Goal: Information Seeking & Learning: Learn about a topic

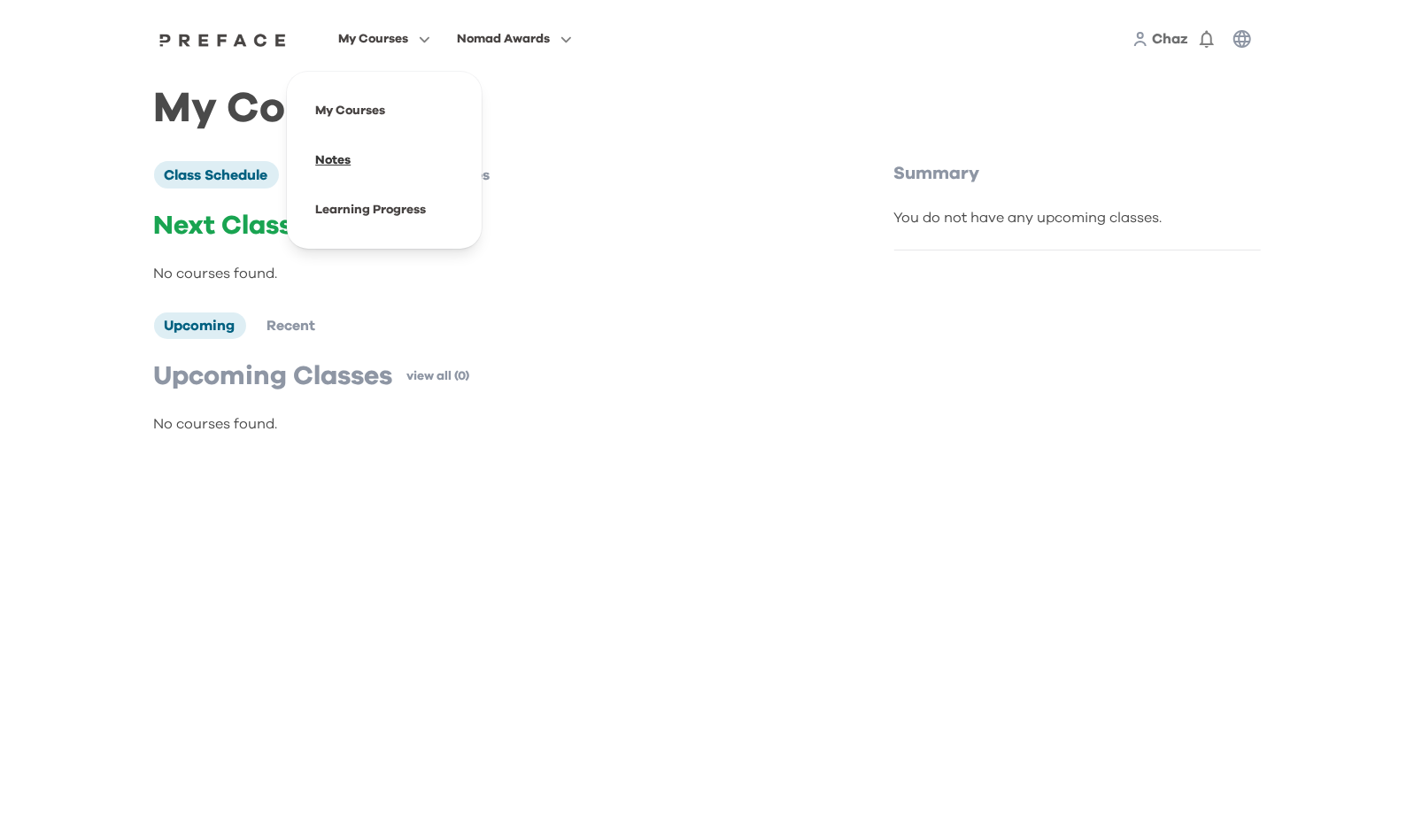
click at [346, 166] on span at bounding box center [384, 160] width 166 height 50
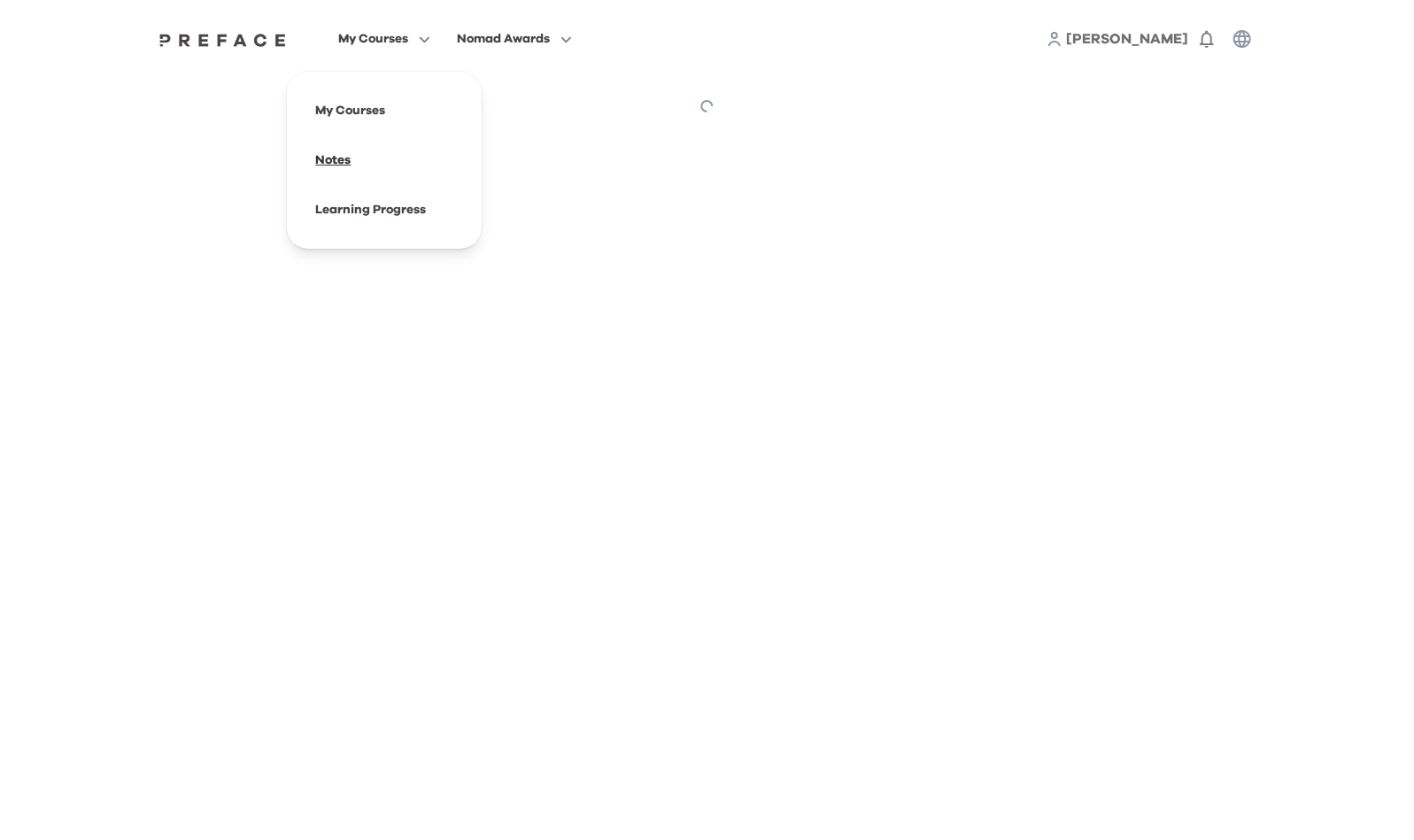
click at [343, 153] on span at bounding box center [384, 160] width 166 height 50
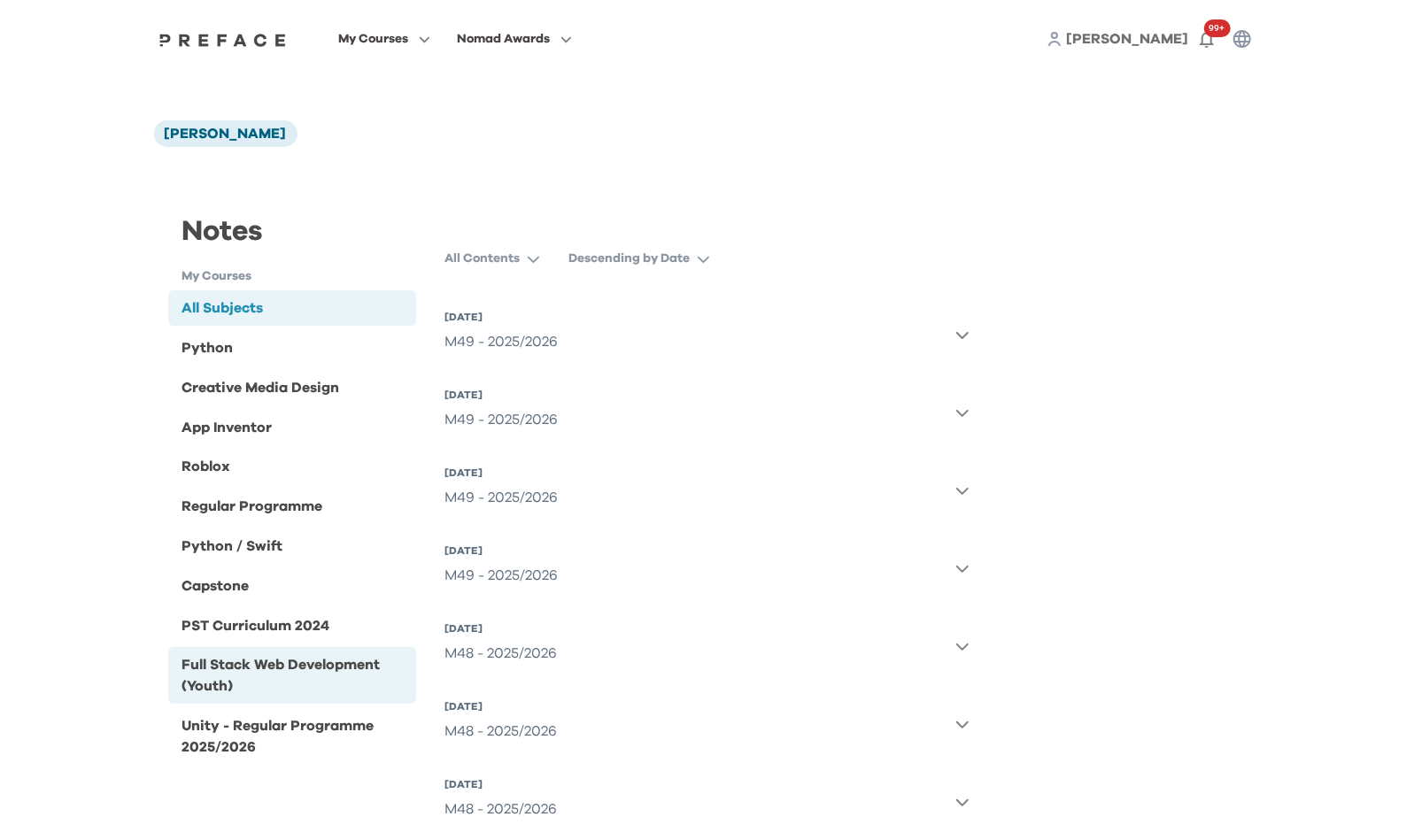
click at [306, 681] on div "Full Stack Web Development (Youth)" at bounding box center [297, 675] width 228 height 42
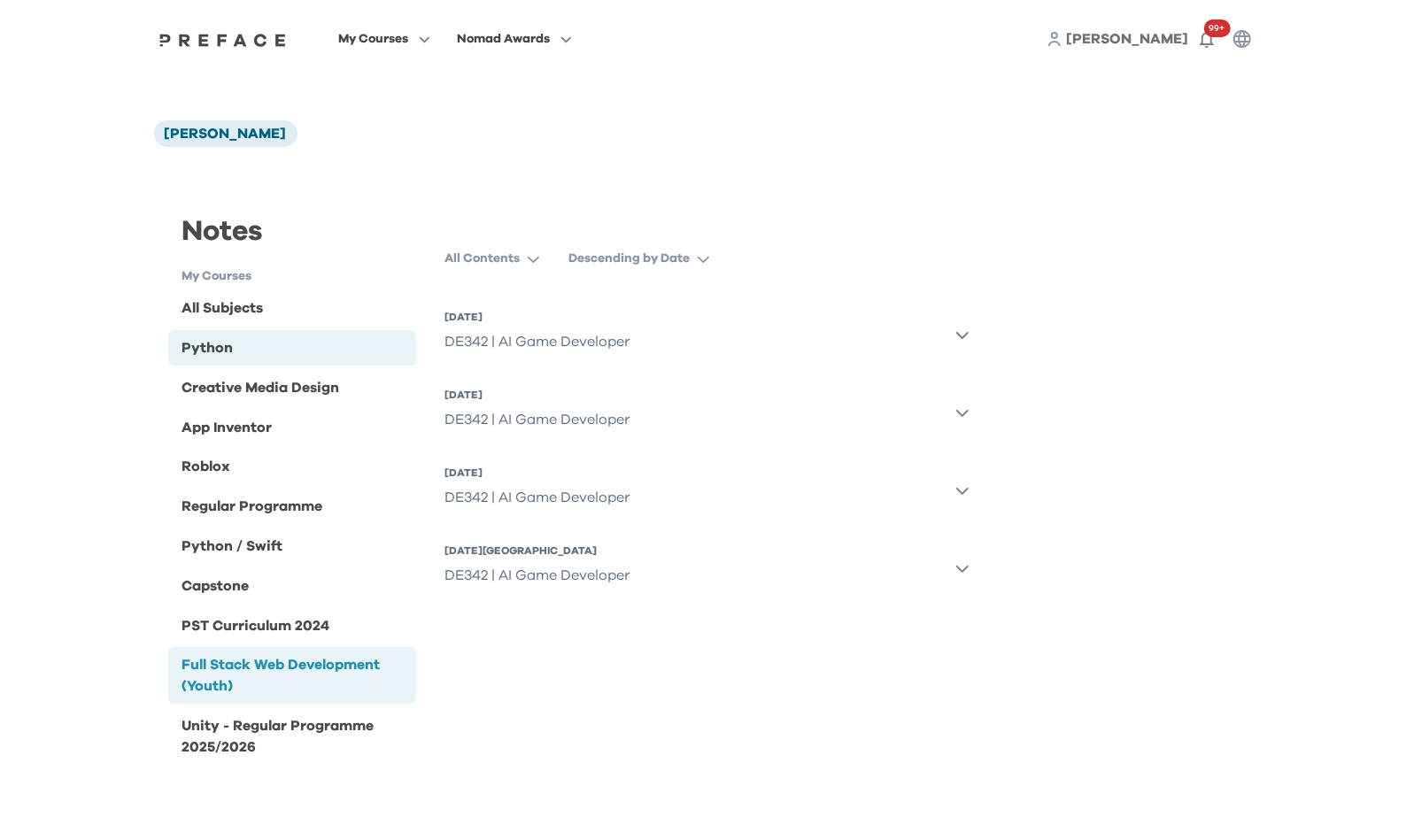
click at [288, 351] on div "Python" at bounding box center [292, 347] width 249 height 35
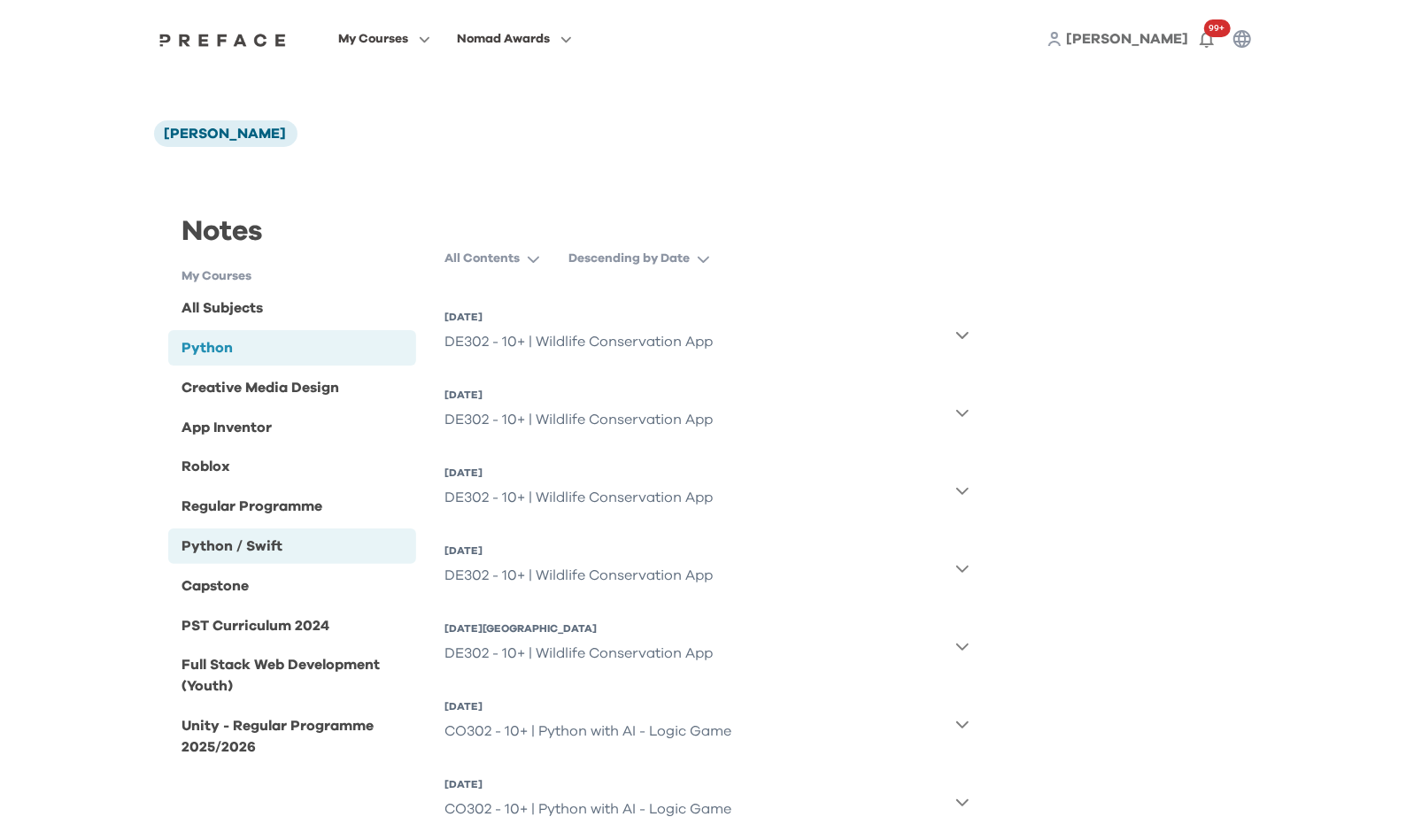
click at [208, 546] on div "Python / Swift" at bounding box center [233, 545] width 101 height 21
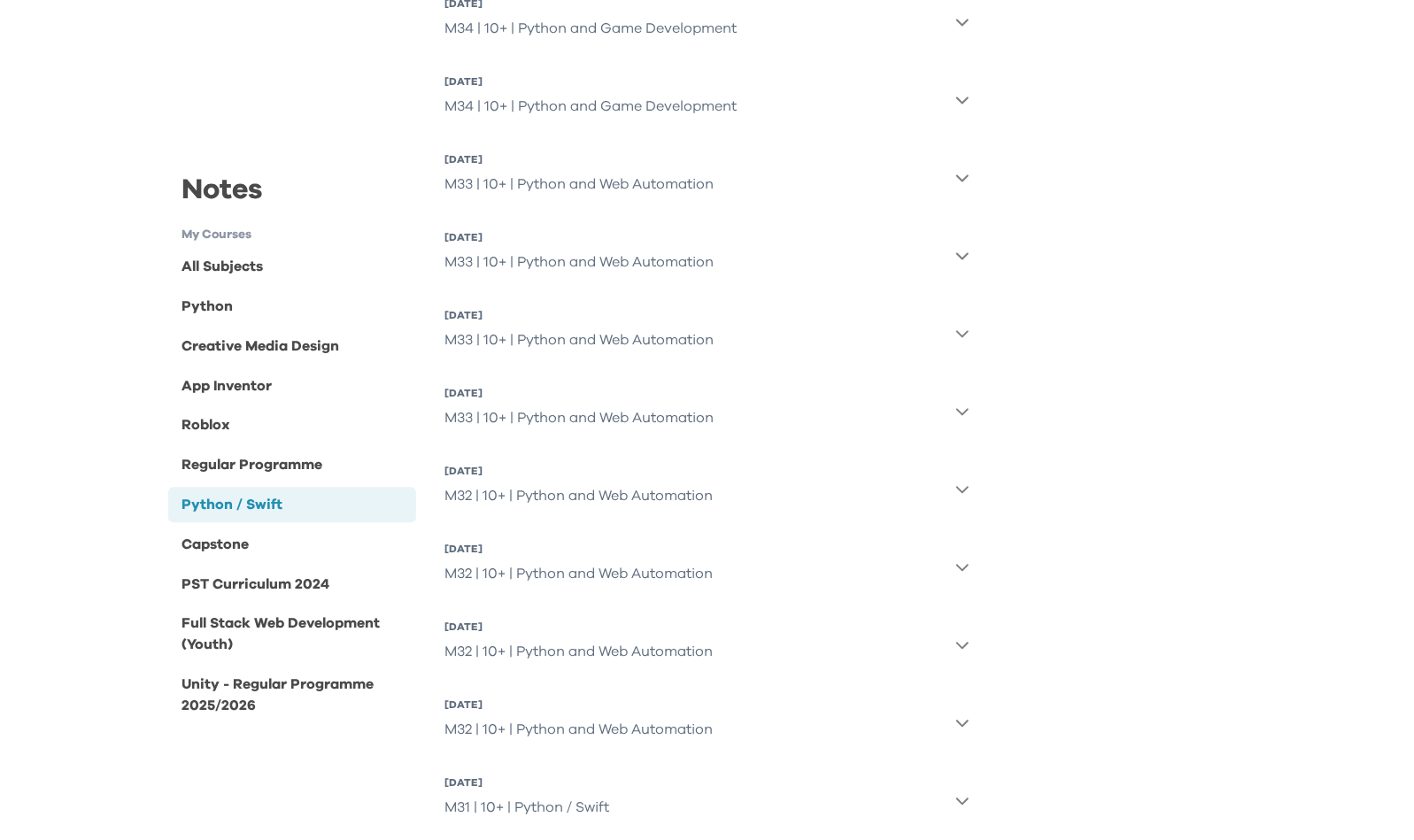
scroll to position [2458, 0]
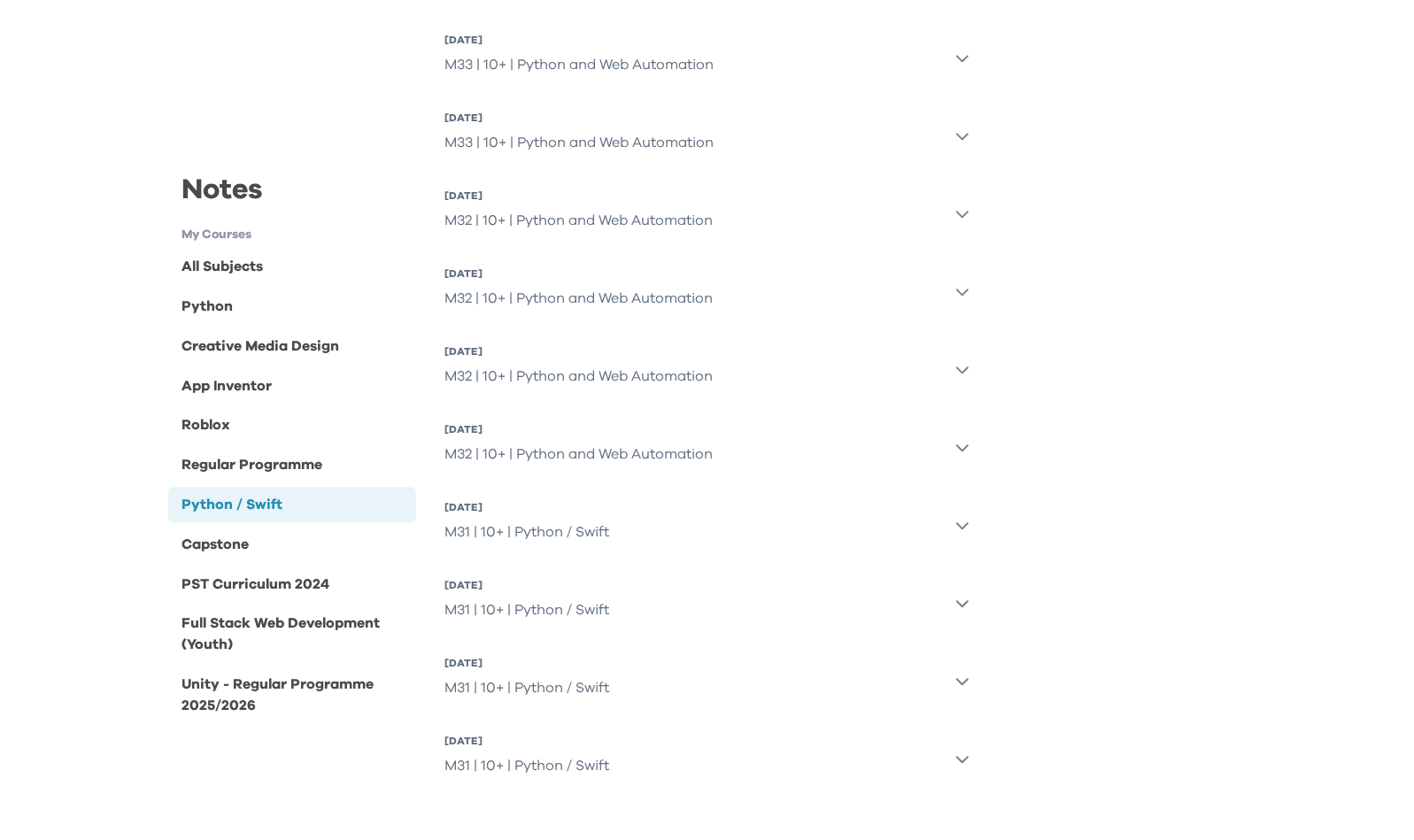
click at [524, 526] on div "M31 | 10+ | Python / Swift" at bounding box center [527, 532] width 165 height 35
click at [550, 620] on div "M31 - L4" at bounding box center [725, 614] width 460 height 28
click at [580, 694] on div "M31 | 10+ | Python / Swift" at bounding box center [527, 703] width 165 height 35
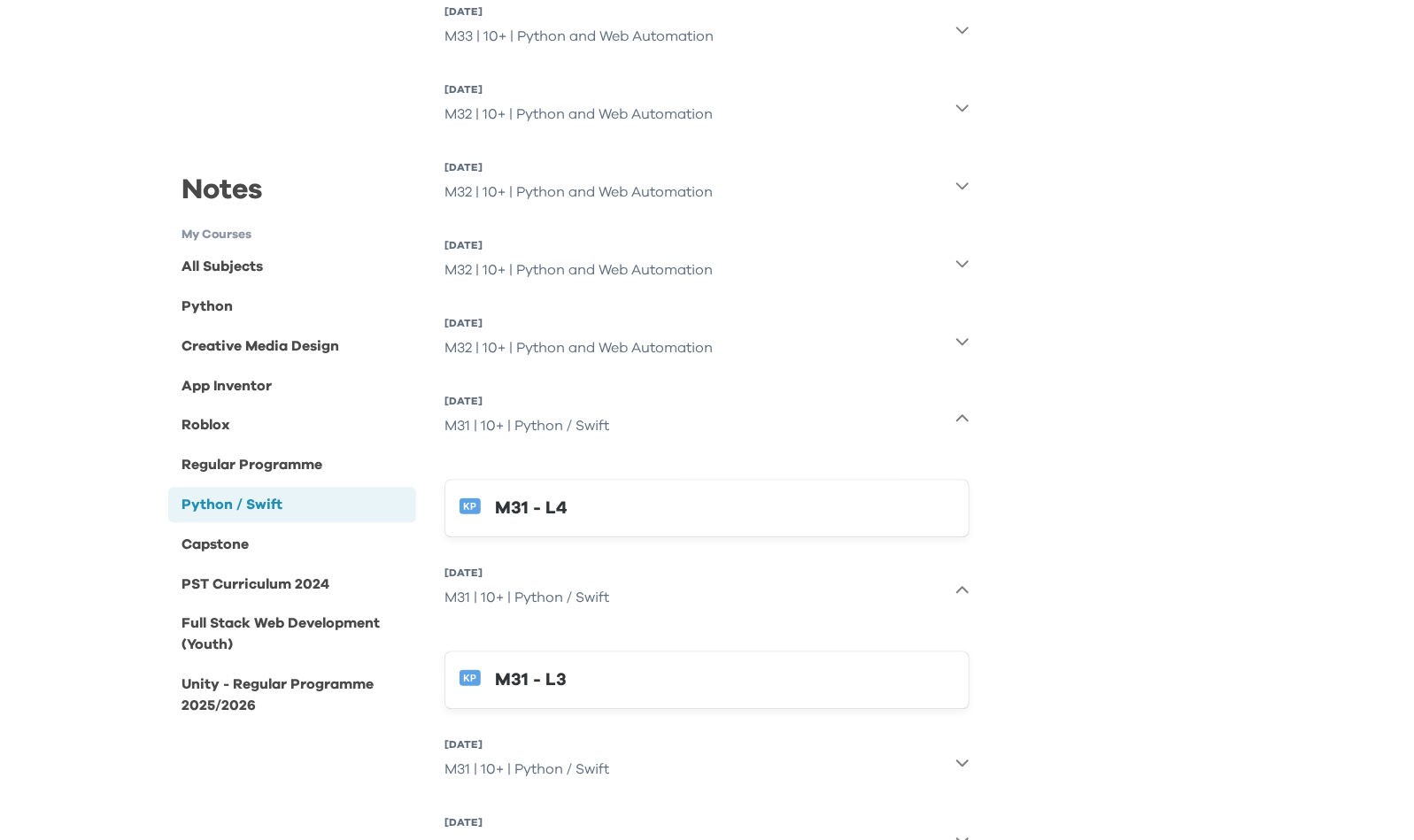
scroll to position [2575, 0]
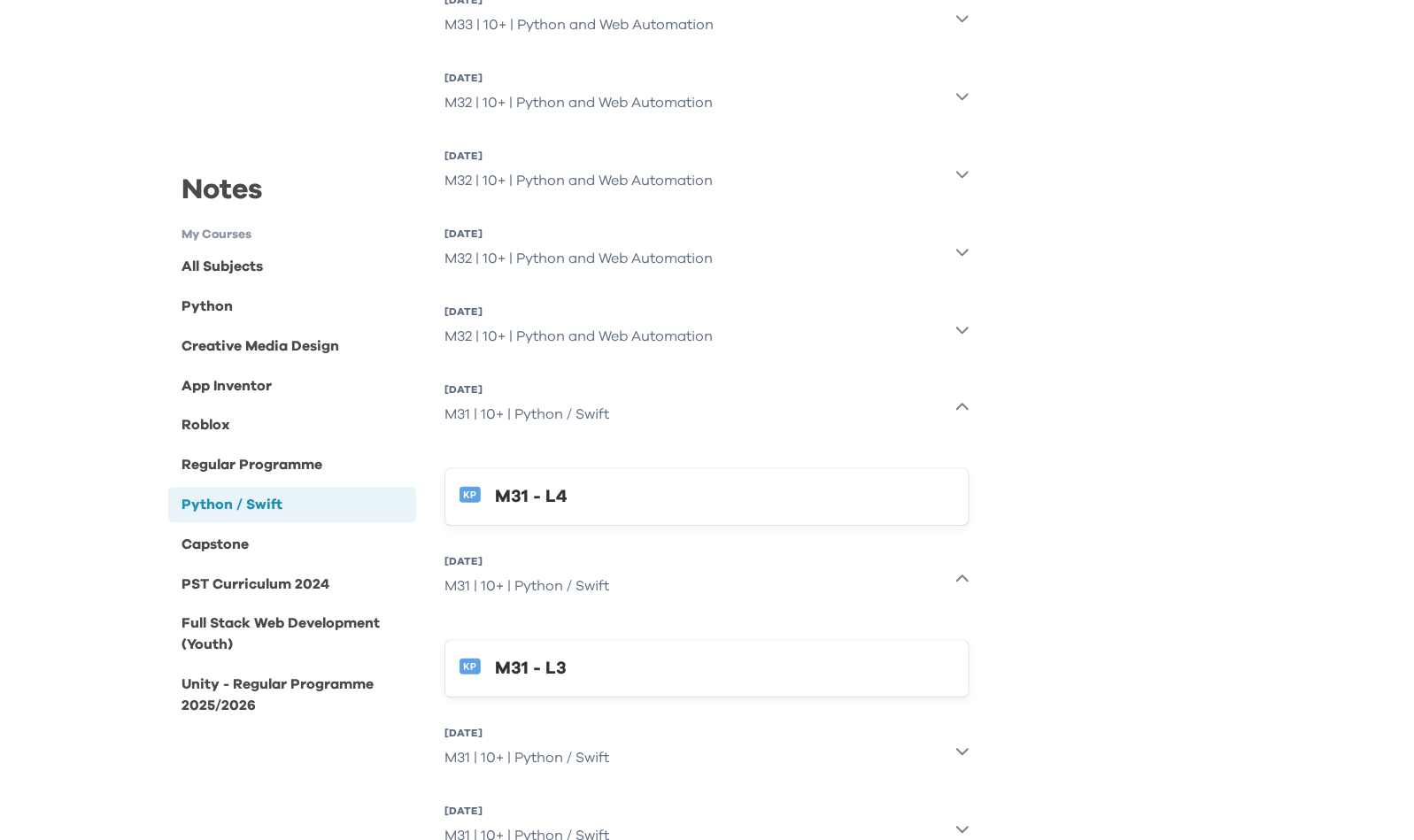
click at [570, 685] on button "M31 - L3" at bounding box center [707, 668] width 525 height 59
click at [602, 498] on div "M31 - L4" at bounding box center [725, 496] width 460 height 28
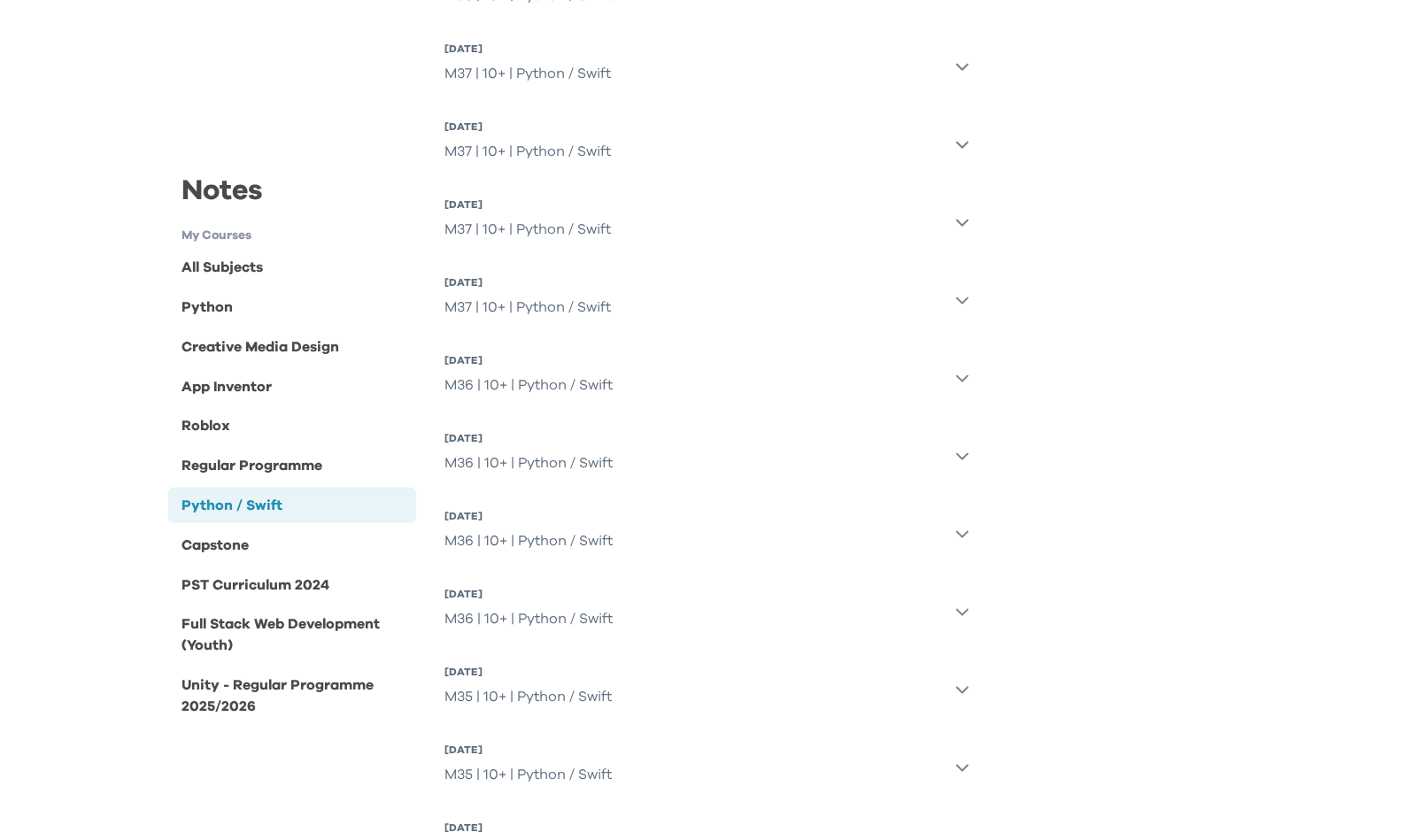
scroll to position [914, 0]
